Goal: Information Seeking & Learning: Learn about a topic

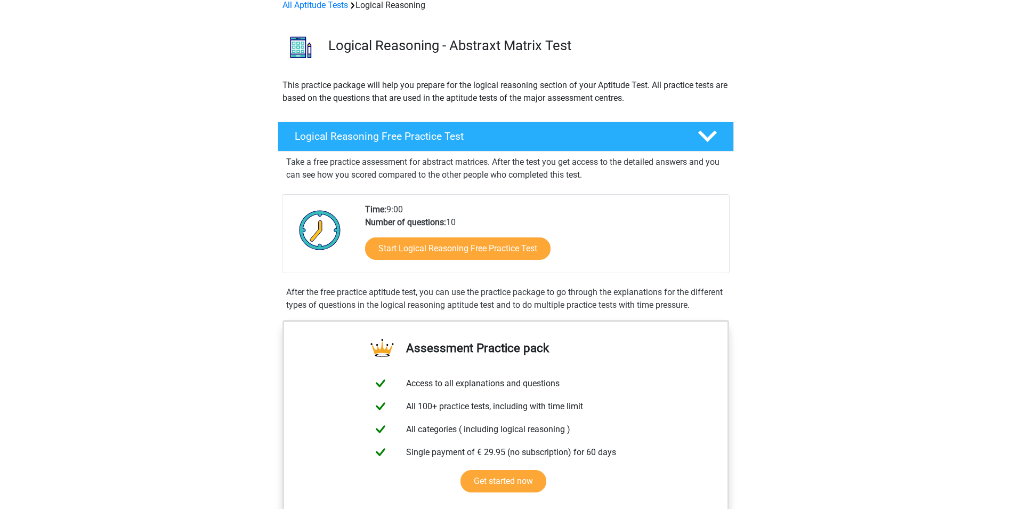
scroll to position [53, 0]
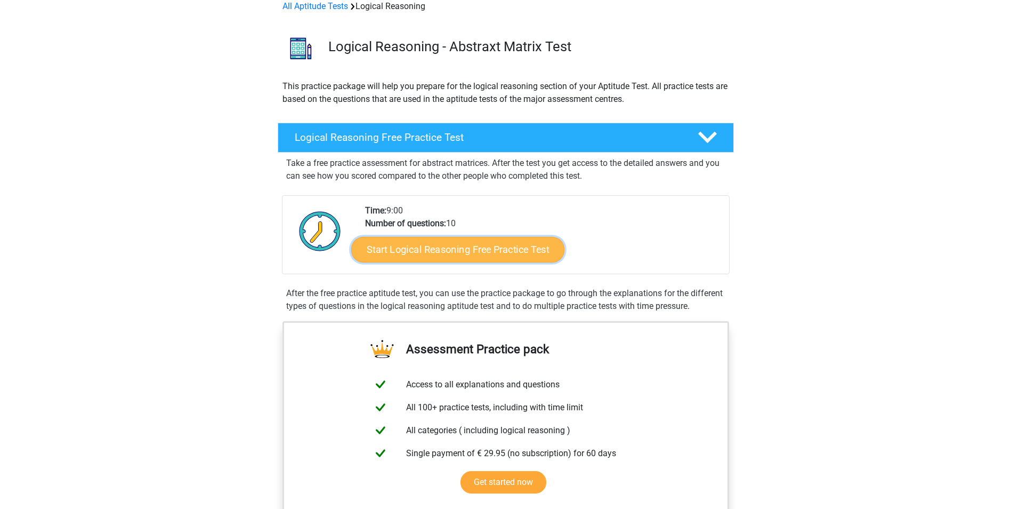
click at [471, 244] on link "Start Logical Reasoning Free Practice Test" at bounding box center [457, 249] width 213 height 26
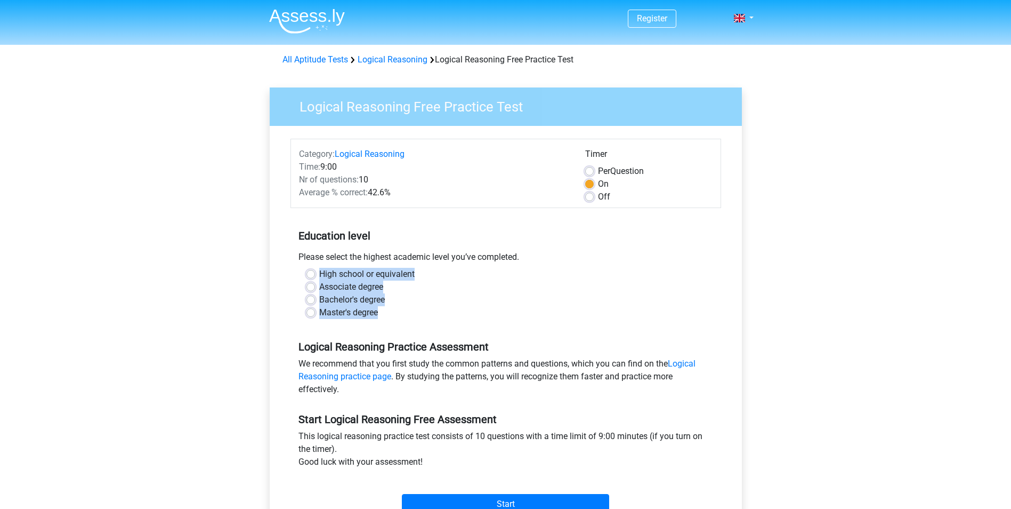
drag, startPoint x: 384, startPoint y: 313, endPoint x: 318, endPoint y: 274, distance: 77.2
click at [318, 274] on div "High school or equivalent Associate degree Bachelor's degree Master's degree" at bounding box center [506, 293] width 415 height 51
copy div "High school or equivalent Associate degree Bachelor's degree Master's degree"
click at [195, 255] on div "Register Nederlands English" at bounding box center [505, 421] width 1011 height 842
click at [319, 286] on label "Associate degree" at bounding box center [351, 286] width 64 height 13
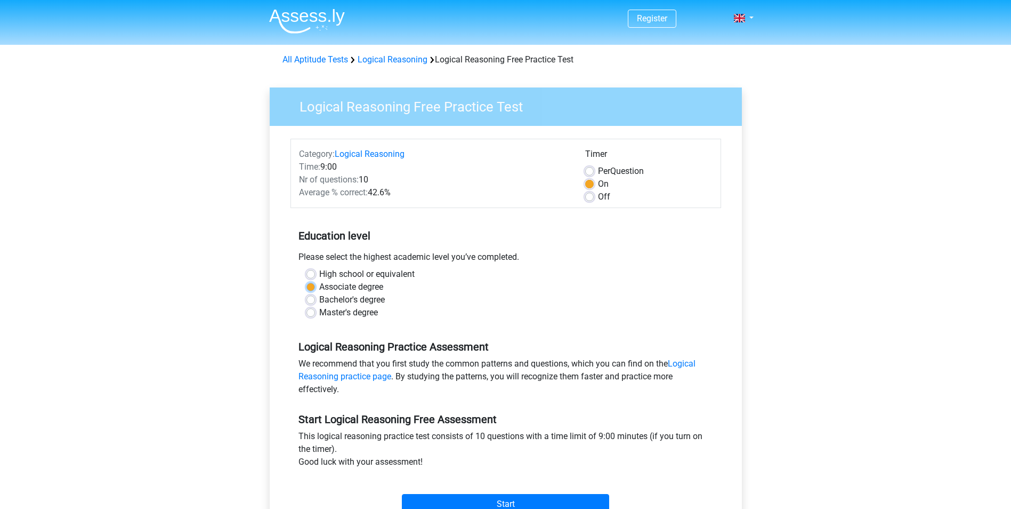
click at [311, 286] on input "Associate degree" at bounding box center [311, 285] width 9 height 11
radio input "true"
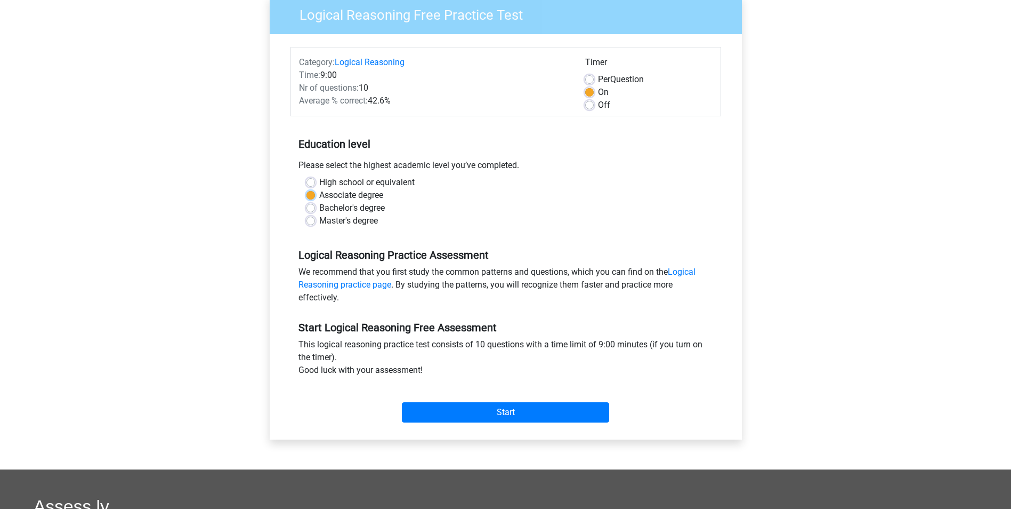
scroll to position [107, 0]
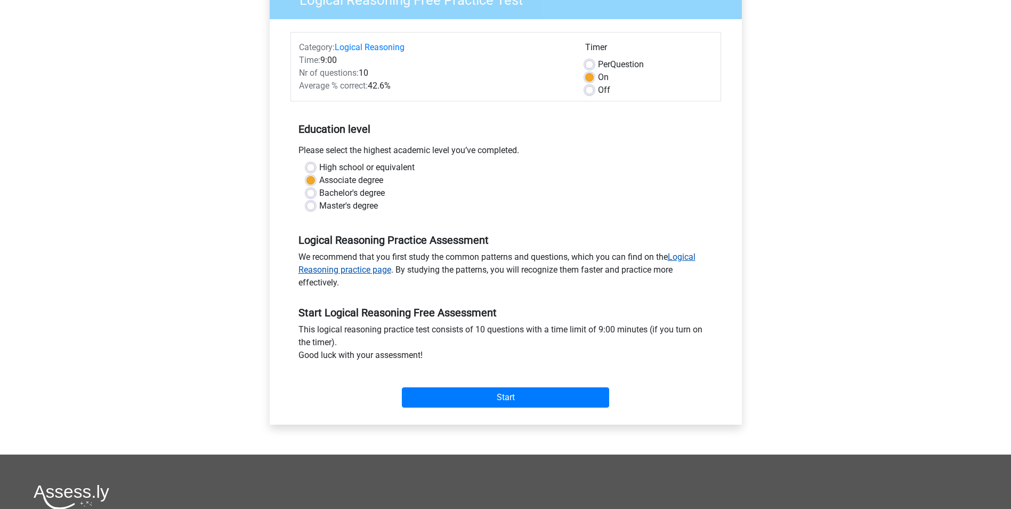
click at [365, 270] on link "Logical Reasoning practice page" at bounding box center [497, 263] width 397 height 23
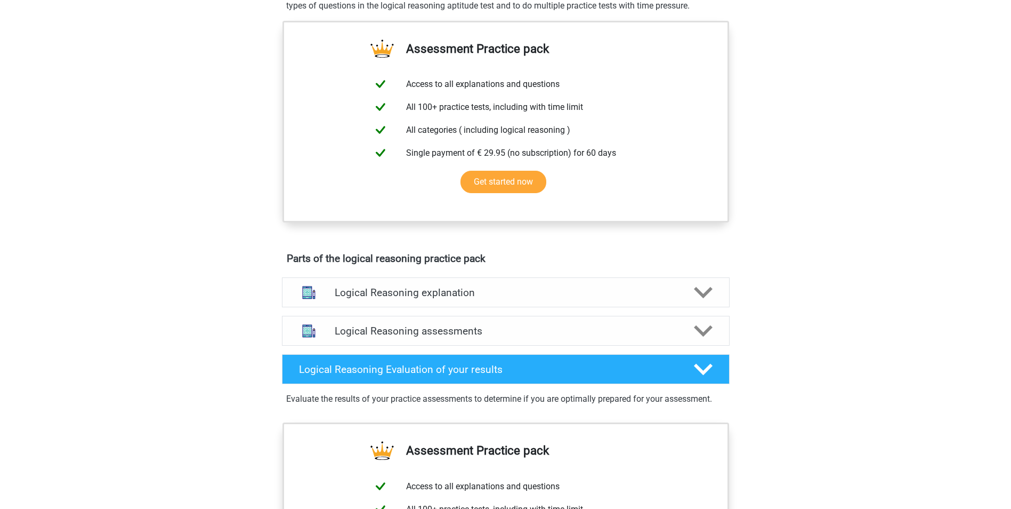
scroll to position [373, 0]
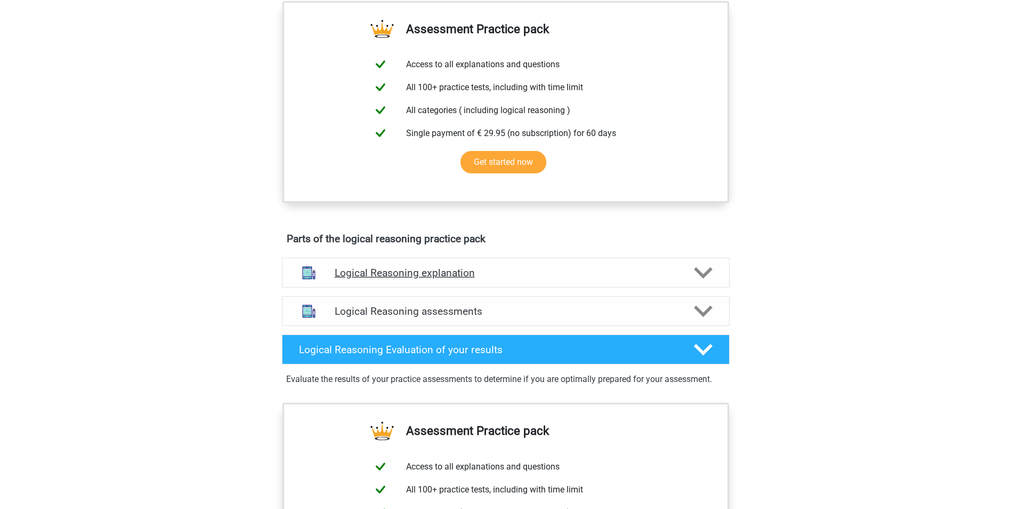
click at [507, 279] on h4 "Logical Reasoning explanation" at bounding box center [506, 273] width 342 height 12
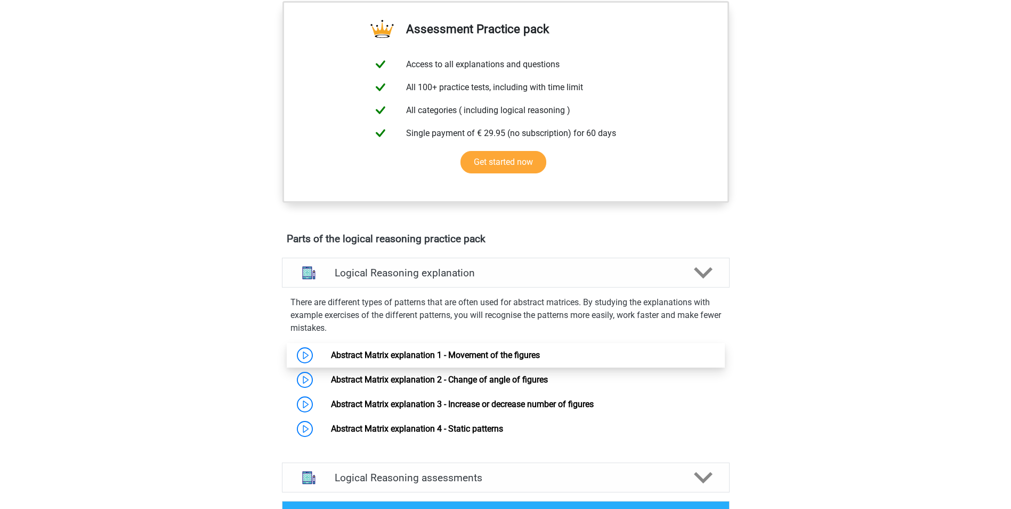
click at [331, 360] on link "Abstract Matrix explanation 1 - Movement of the figures" at bounding box center [435, 355] width 209 height 10
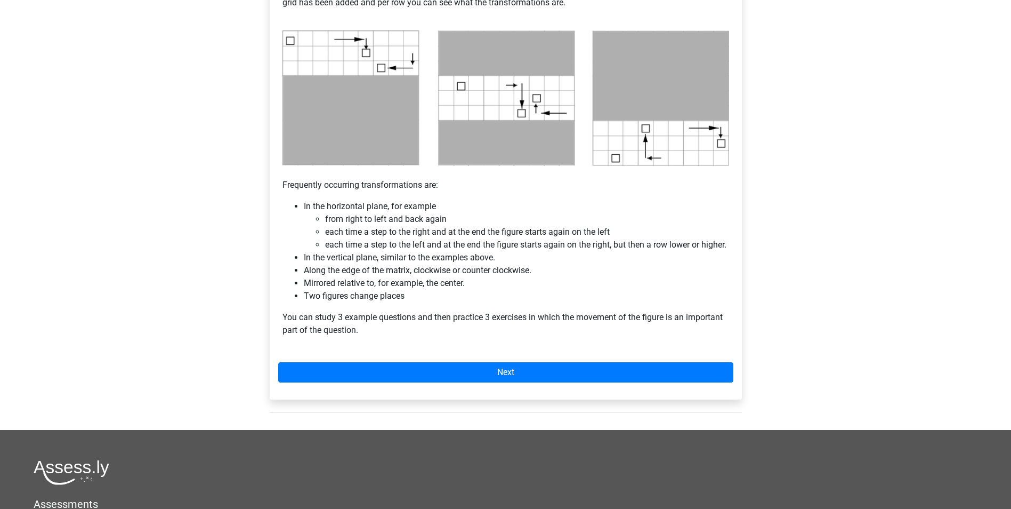
scroll to position [533, 0]
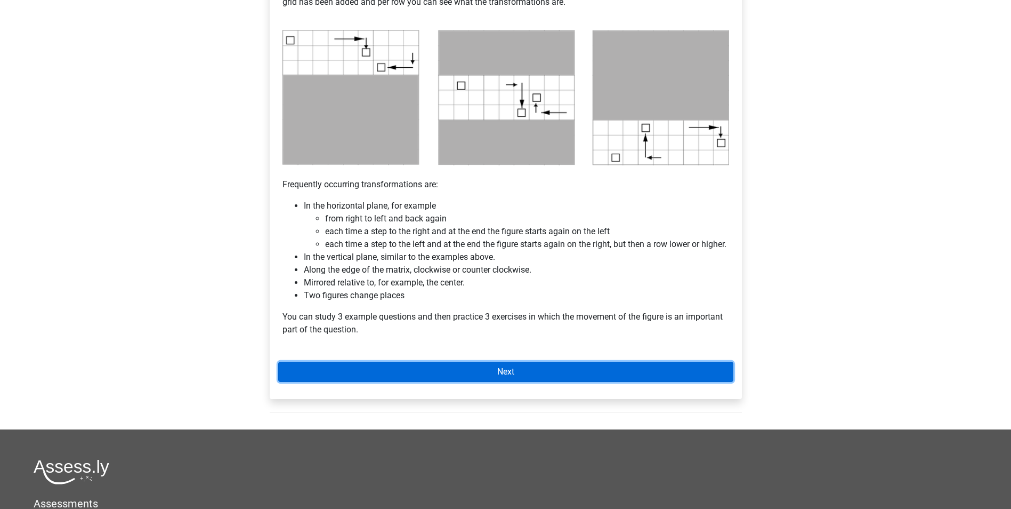
click at [511, 382] on link "Next" at bounding box center [505, 371] width 455 height 20
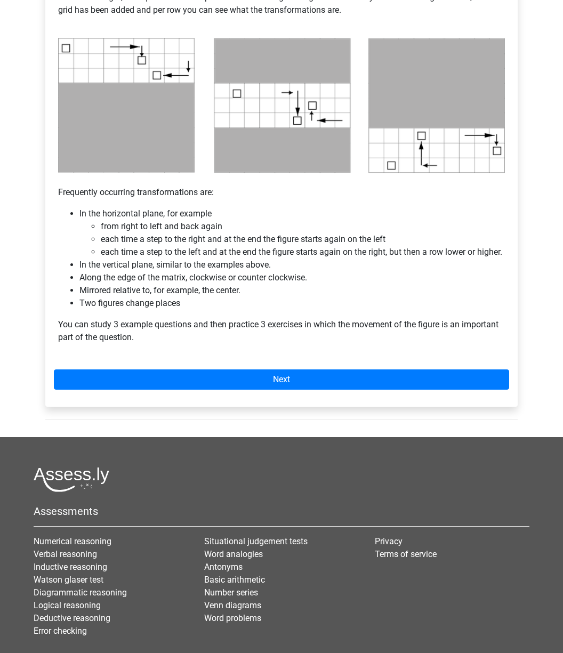
scroll to position [555, 0]
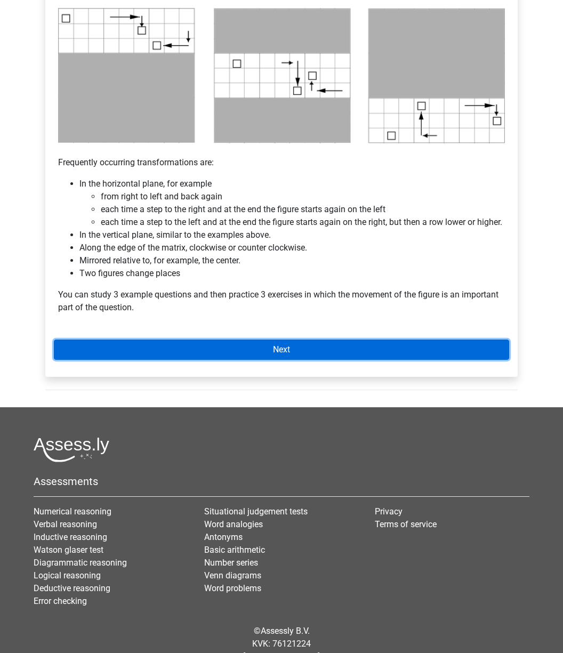
click at [285, 360] on link "Next" at bounding box center [281, 350] width 455 height 20
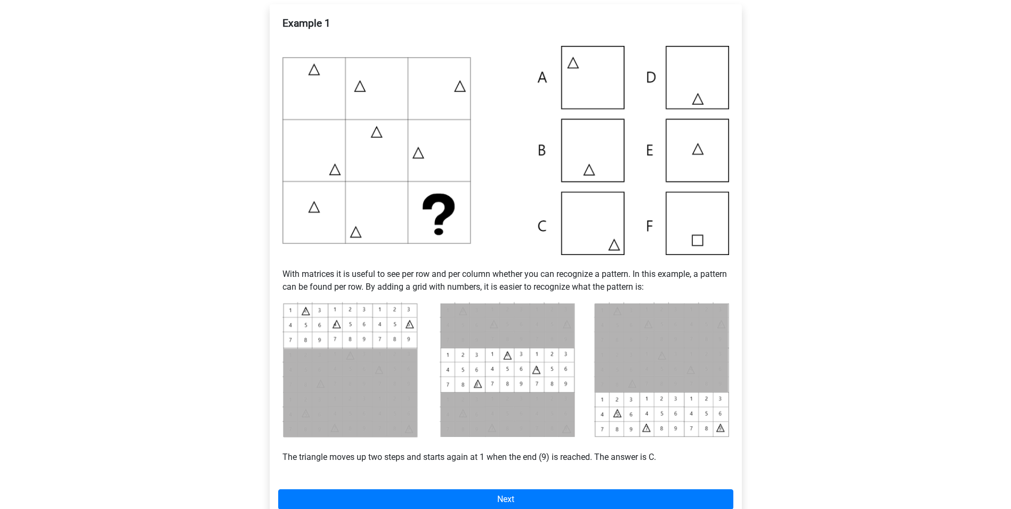
scroll to position [213, 0]
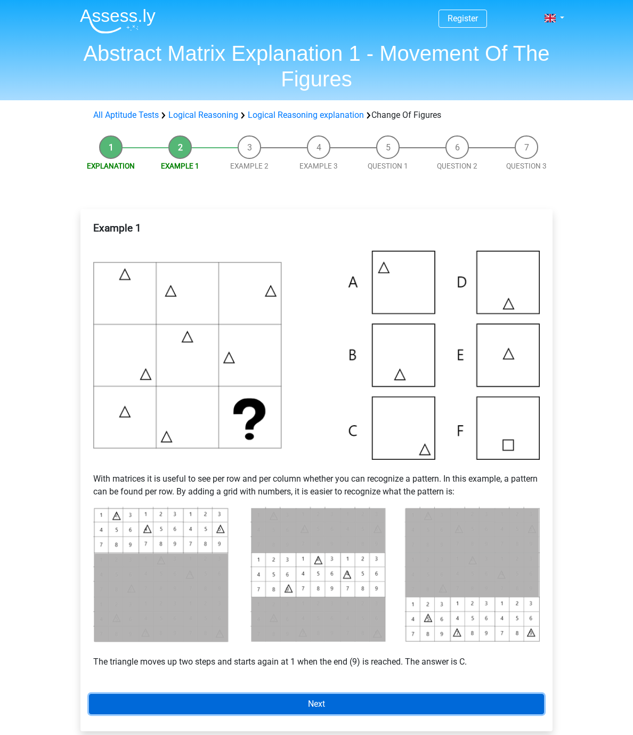
click at [330, 652] on link "Next" at bounding box center [316, 704] width 455 height 20
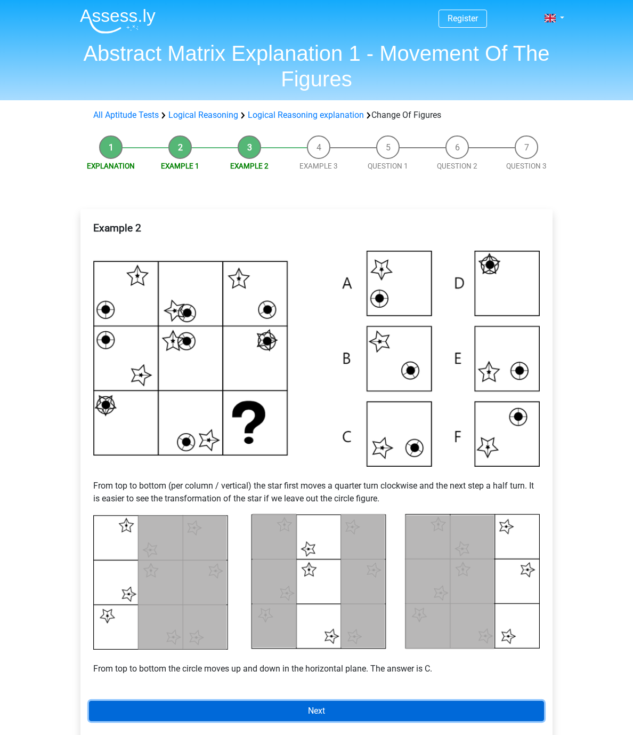
click at [310, 717] on link "Next" at bounding box center [316, 710] width 455 height 20
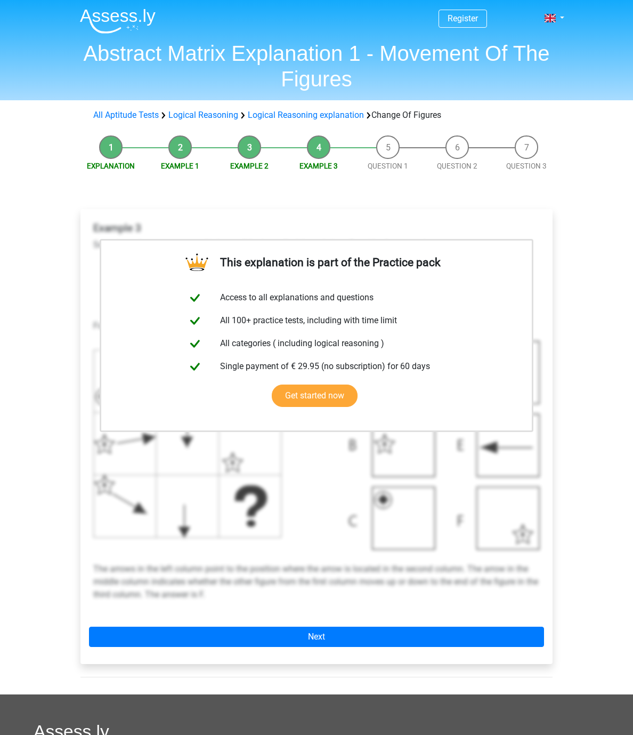
click at [597, 344] on div "Register Nederlands English" at bounding box center [316, 488] width 633 height 976
